Goal: Navigation & Orientation: Find specific page/section

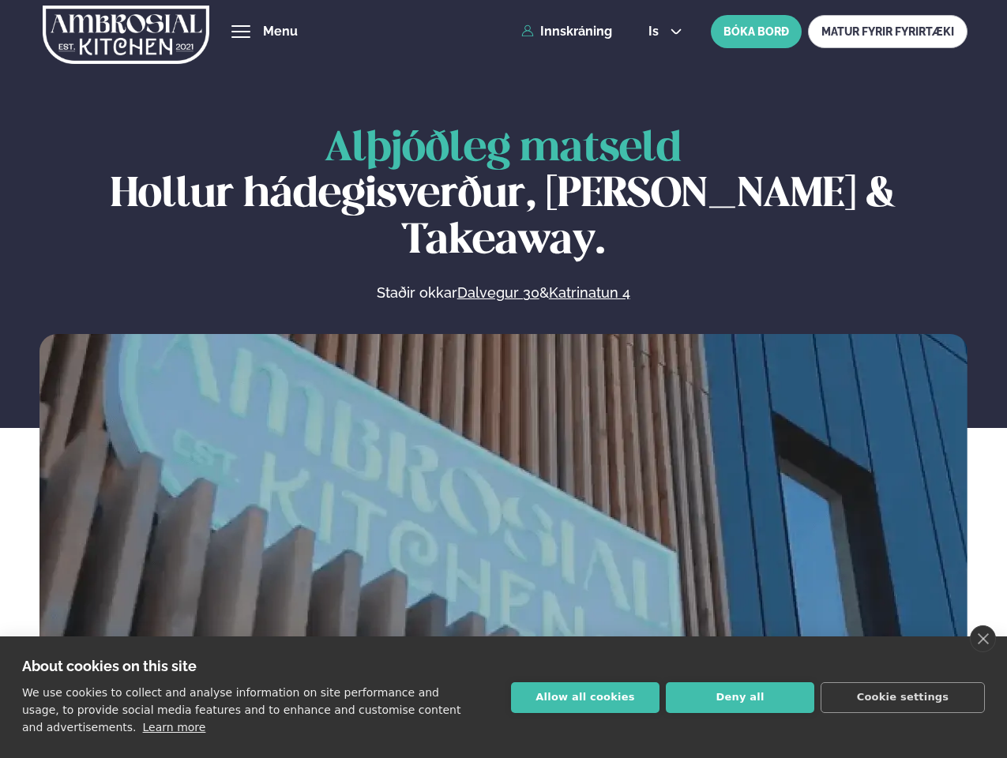
click at [982, 639] on link "close" at bounding box center [983, 638] width 26 height 27
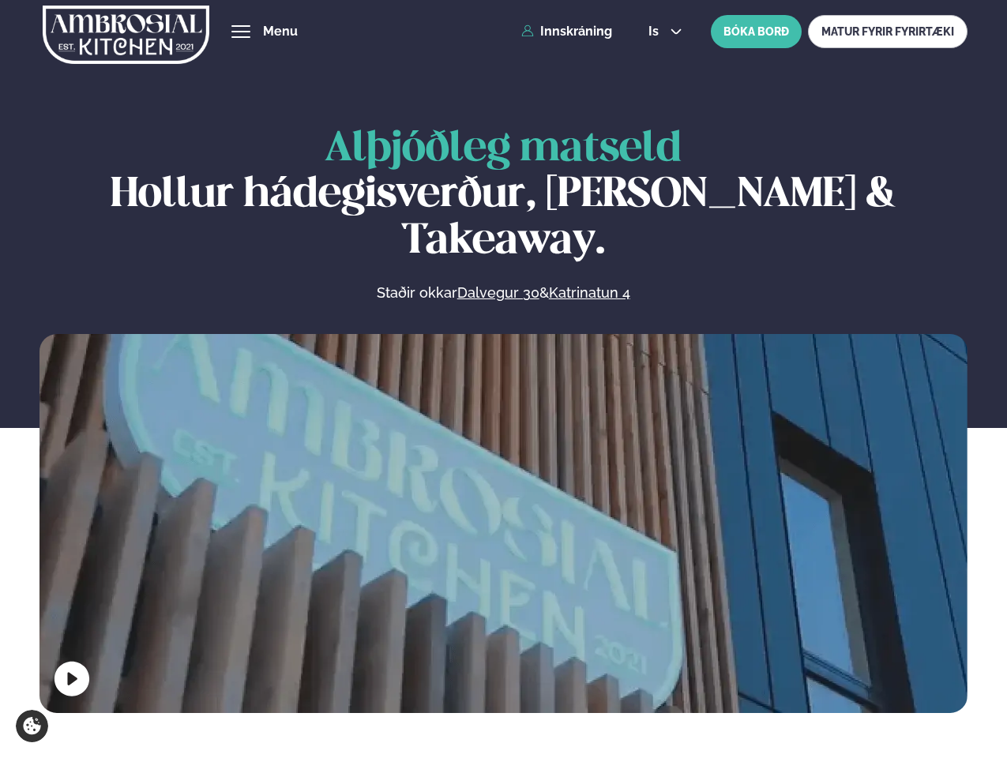
click at [241, 32] on span "hamburger" at bounding box center [241, 31] width 14 height 14
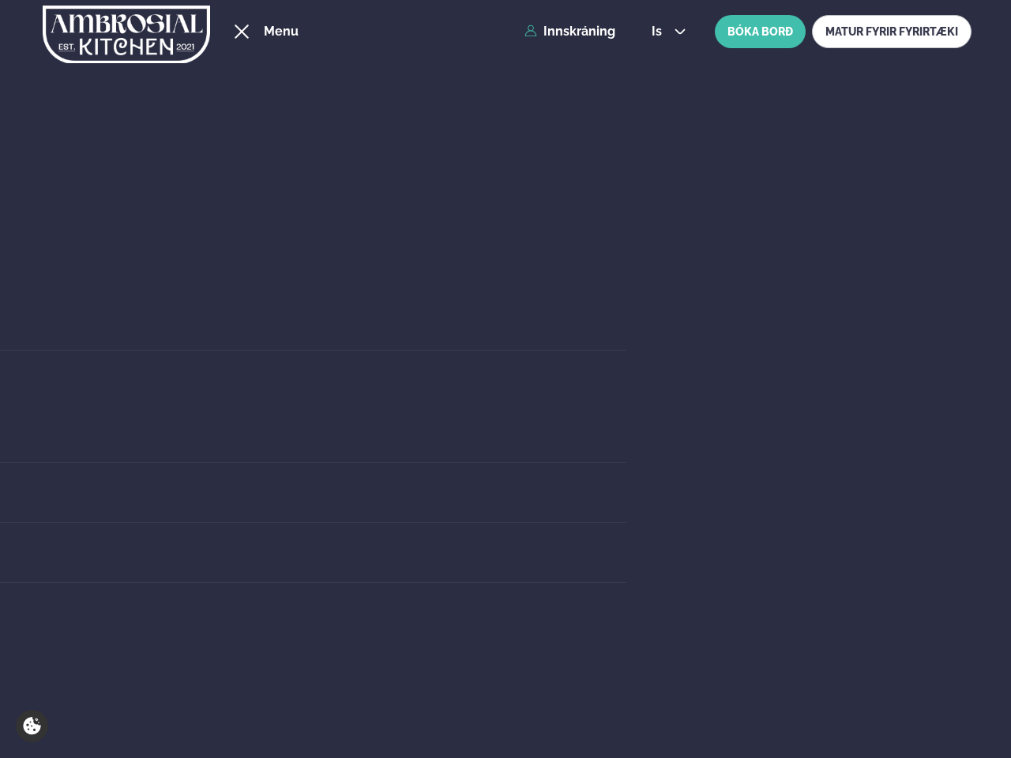
click at [663, 32] on span "is" at bounding box center [659, 31] width 15 height 13
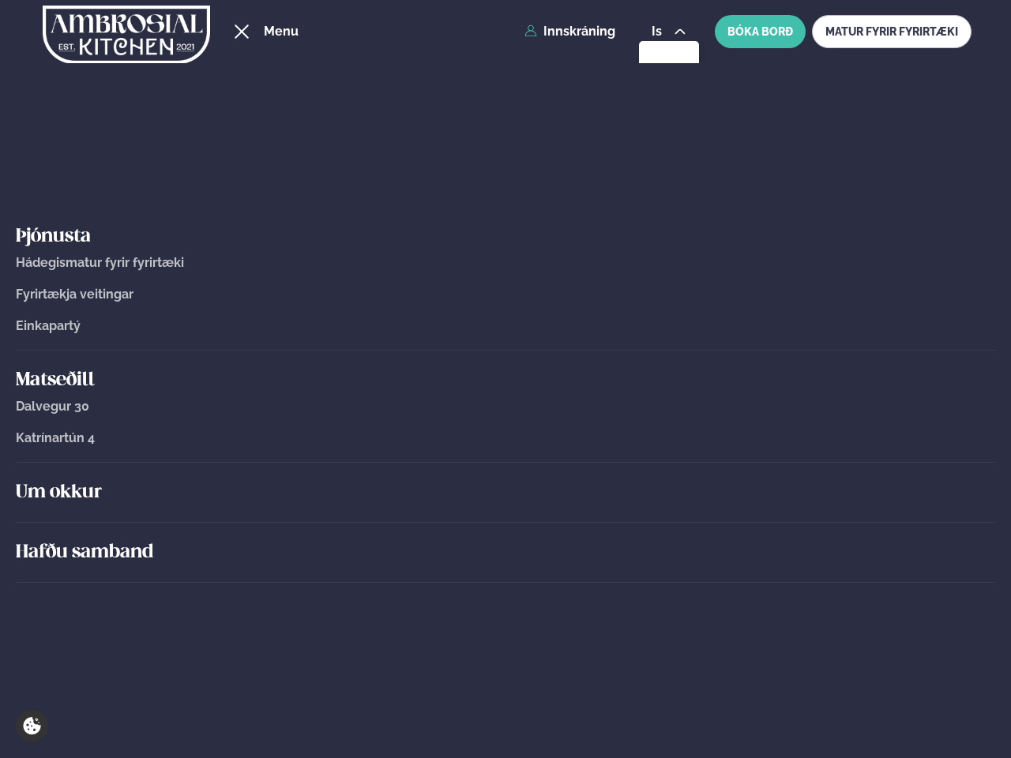
click at [503, 520] on div "Um okkur" at bounding box center [505, 493] width 979 height 60
